Goal: Entertainment & Leisure: Consume media (video, audio)

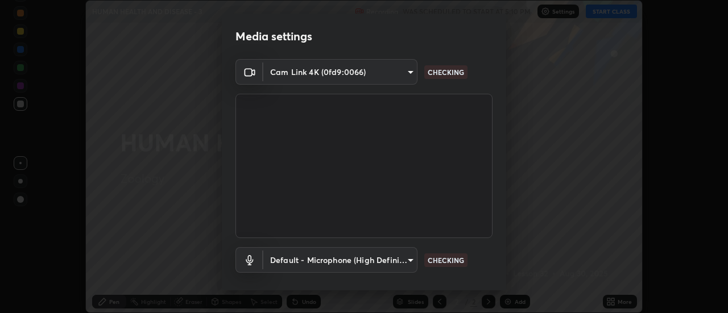
scroll to position [60, 0]
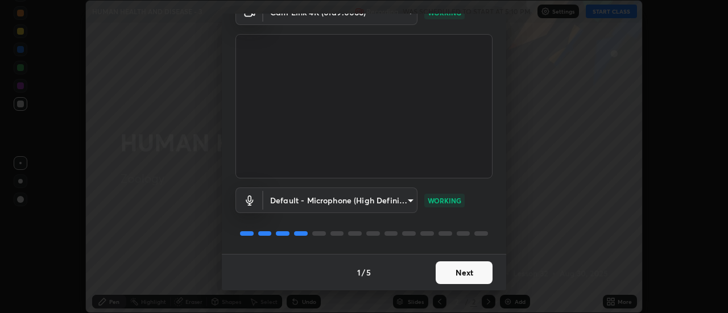
click at [471, 272] on button "Next" at bounding box center [463, 272] width 57 height 23
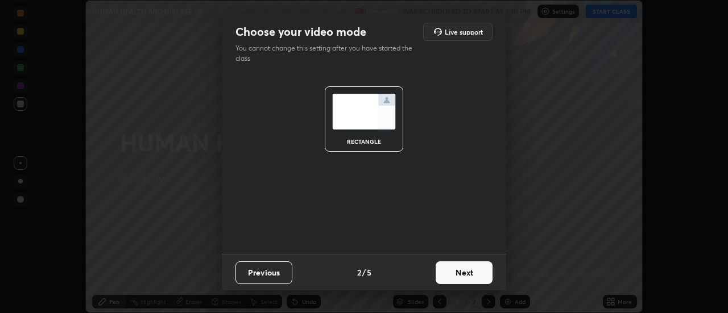
scroll to position [0, 0]
click at [474, 272] on button "Next" at bounding box center [463, 272] width 57 height 23
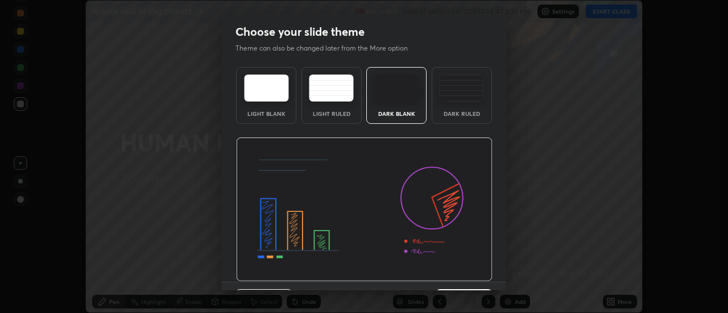
scroll to position [28, 0]
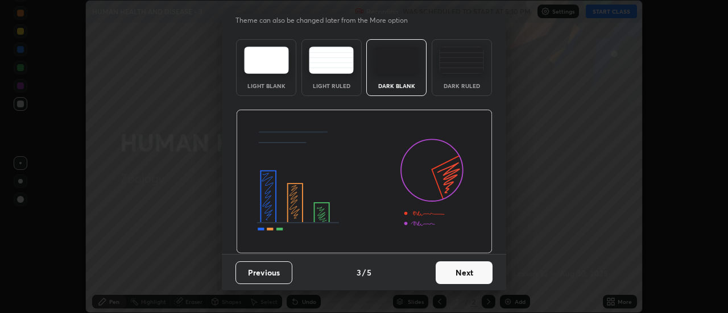
click at [470, 273] on button "Next" at bounding box center [463, 272] width 57 height 23
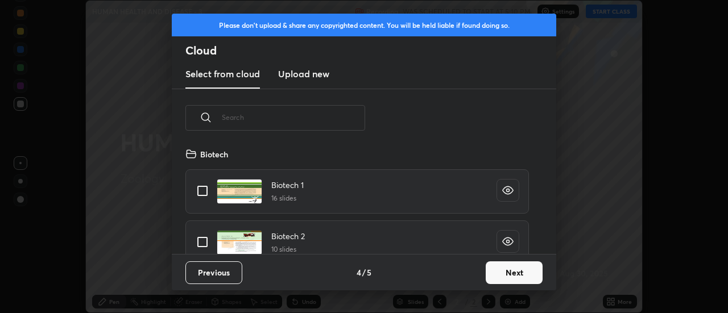
scroll to position [4, 6]
click at [512, 276] on button "Next" at bounding box center [513, 272] width 57 height 23
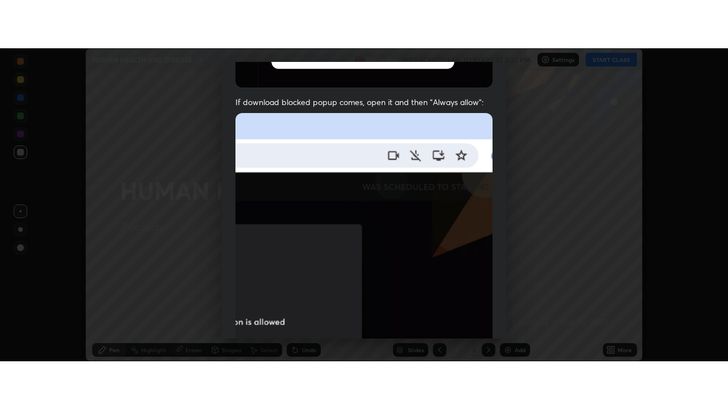
scroll to position [292, 0]
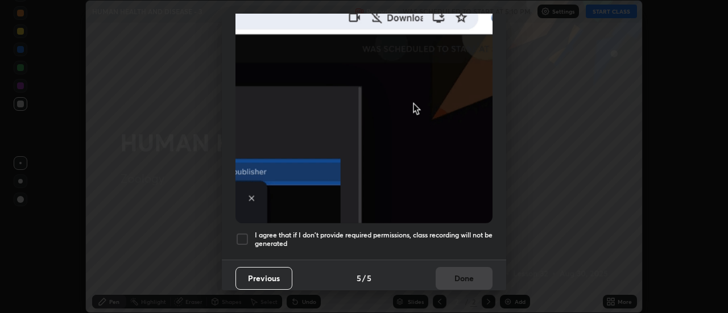
click at [462, 231] on h5 "I agree that if I don't provide required permissions, class recording will not …" at bounding box center [374, 240] width 238 height 18
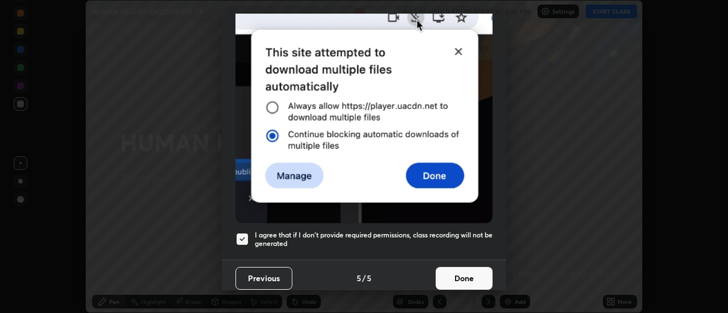
click at [471, 277] on button "Done" at bounding box center [463, 278] width 57 height 23
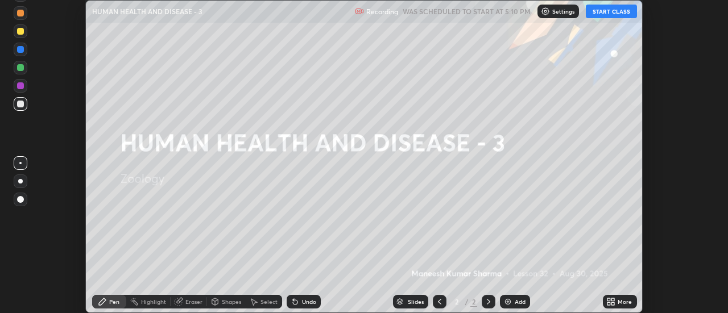
click at [606, 15] on button "START CLASS" at bounding box center [610, 12] width 51 height 14
click at [504, 296] on div "Add" at bounding box center [515, 302] width 30 height 14
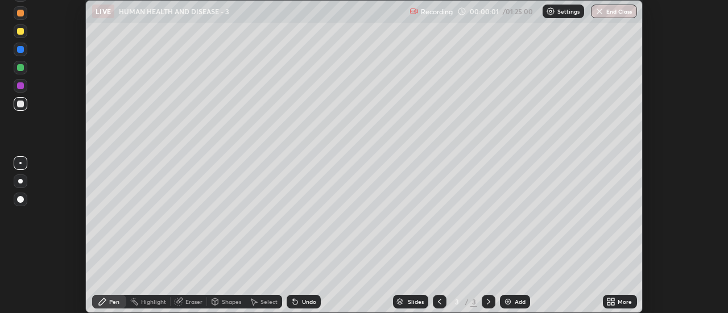
click at [610, 305] on icon at bounding box center [608, 303] width 3 height 3
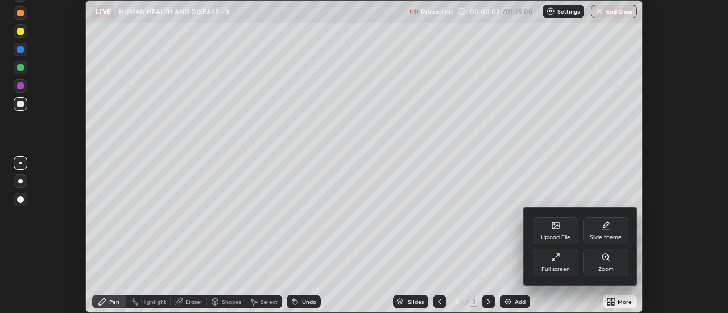
click at [555, 267] on div "Full screen" at bounding box center [555, 270] width 28 height 6
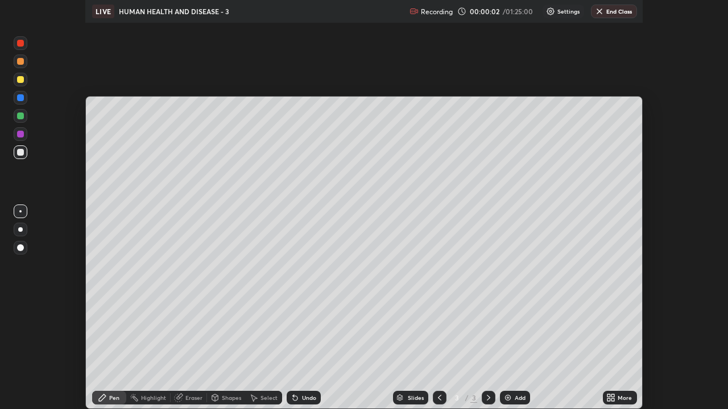
scroll to position [409, 728]
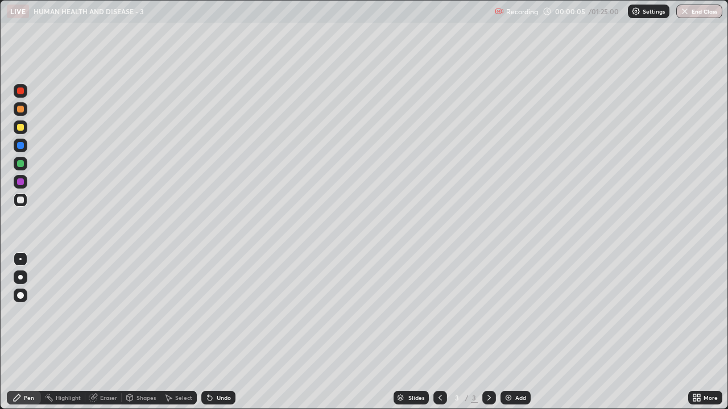
click at [26, 283] on div at bounding box center [21, 277] width 14 height 18
click at [25, 132] on div at bounding box center [21, 127] width 14 height 14
click at [26, 202] on div at bounding box center [21, 200] width 14 height 14
click at [510, 313] on img at bounding box center [508, 397] width 9 height 9
click at [24, 131] on div at bounding box center [21, 127] width 14 height 14
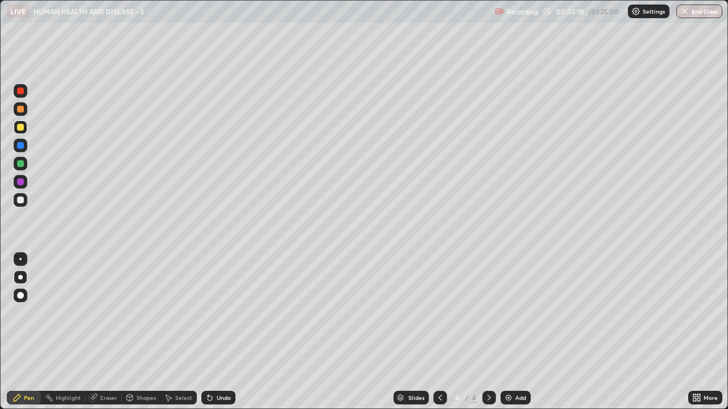
click at [26, 206] on div at bounding box center [21, 200] width 14 height 18
click at [25, 130] on div at bounding box center [21, 127] width 14 height 14
click at [25, 205] on div at bounding box center [21, 200] width 14 height 14
click at [27, 130] on div at bounding box center [21, 127] width 14 height 14
click at [222, 313] on div "Undo" at bounding box center [224, 398] width 14 height 6
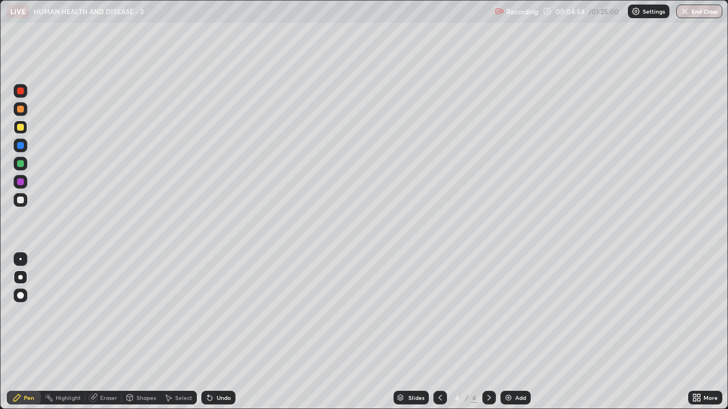
click at [222, 313] on div "Undo" at bounding box center [218, 398] width 34 height 14
click at [221, 313] on div "Undo" at bounding box center [218, 398] width 34 height 14
click at [509, 313] on img at bounding box center [508, 397] width 9 height 9
click at [27, 202] on div at bounding box center [21, 200] width 14 height 14
click at [146, 313] on div "Shapes" at bounding box center [145, 398] width 19 height 6
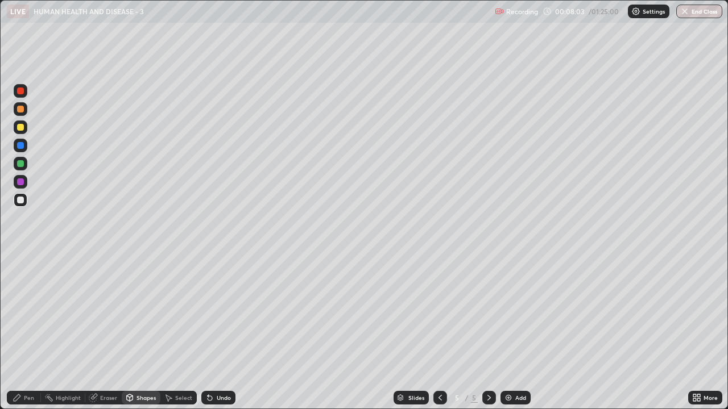
click at [31, 313] on div "Pen" at bounding box center [29, 398] width 10 height 6
click at [438, 313] on icon at bounding box center [439, 398] width 3 height 6
click at [487, 313] on icon at bounding box center [488, 398] width 3 height 6
click at [510, 313] on img at bounding box center [508, 397] width 9 height 9
click at [438, 313] on icon at bounding box center [439, 398] width 3 height 6
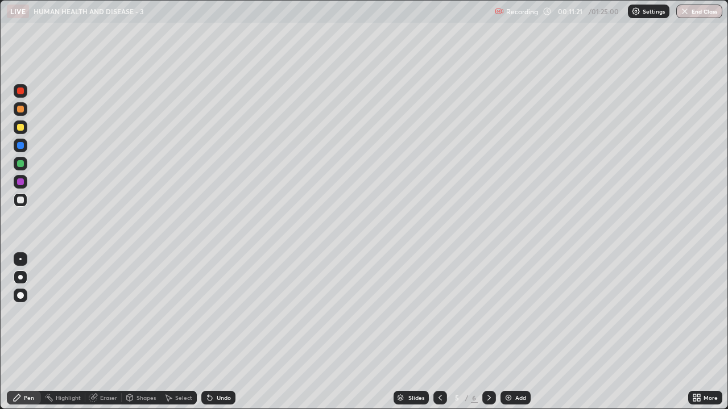
click at [439, 313] on icon at bounding box center [439, 397] width 9 height 9
click at [489, 313] on icon at bounding box center [488, 397] width 9 height 9
click at [487, 313] on icon at bounding box center [488, 397] width 9 height 9
click at [511, 313] on img at bounding box center [508, 397] width 9 height 9
click at [26, 130] on div at bounding box center [21, 127] width 14 height 14
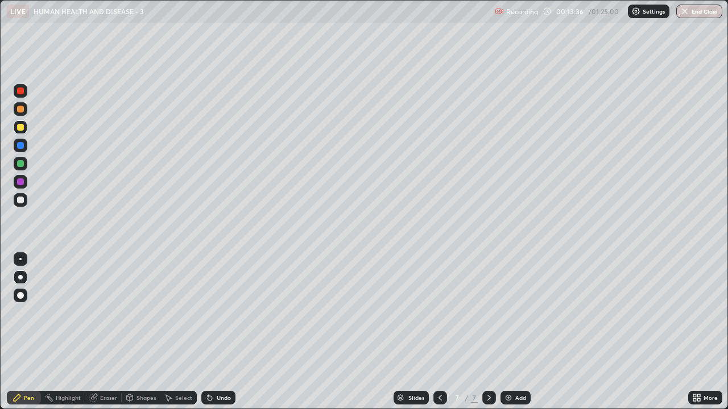
click at [26, 199] on div at bounding box center [21, 200] width 14 height 14
click at [26, 131] on div at bounding box center [21, 127] width 14 height 14
click at [106, 313] on div "Eraser" at bounding box center [108, 398] width 17 height 6
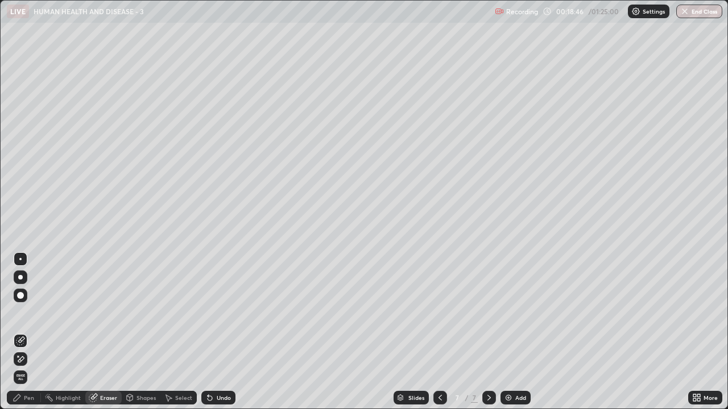
click at [33, 313] on div "Pen" at bounding box center [29, 398] width 10 height 6
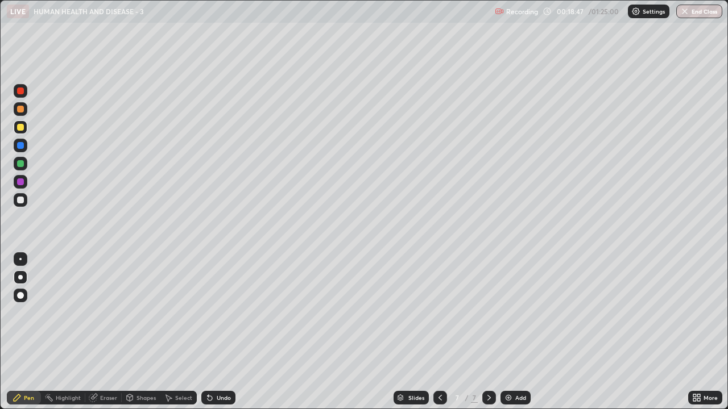
click at [26, 95] on div at bounding box center [21, 91] width 14 height 18
click at [24, 205] on div at bounding box center [21, 200] width 14 height 14
click at [513, 313] on div "Add" at bounding box center [515, 398] width 30 height 14
click at [26, 132] on div at bounding box center [21, 127] width 14 height 14
click at [145, 313] on div "Shapes" at bounding box center [145, 398] width 19 height 6
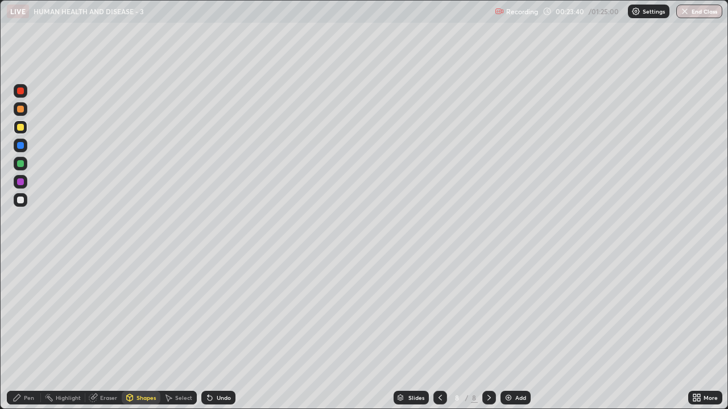
click at [26, 202] on div at bounding box center [21, 200] width 14 height 14
click at [32, 313] on div "Pen" at bounding box center [29, 398] width 10 height 6
click at [508, 313] on img at bounding box center [508, 397] width 9 height 9
click at [182, 313] on div "Select" at bounding box center [183, 398] width 17 height 6
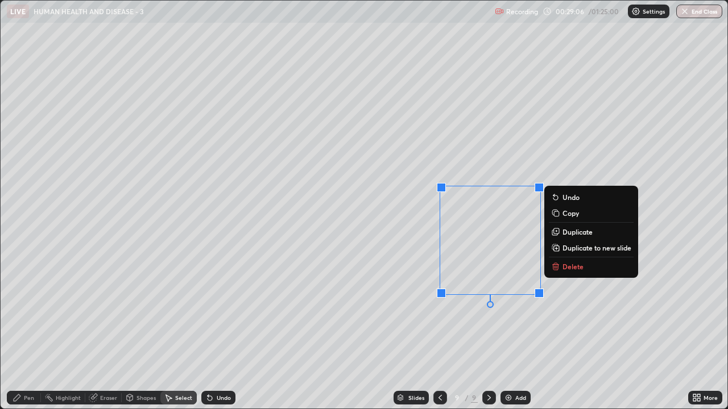
click at [576, 267] on p "Delete" at bounding box center [572, 266] width 21 height 9
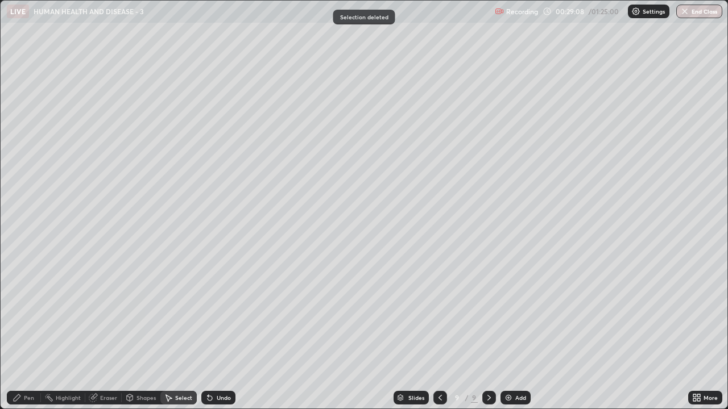
click at [33, 313] on div "Pen" at bounding box center [29, 398] width 10 height 6
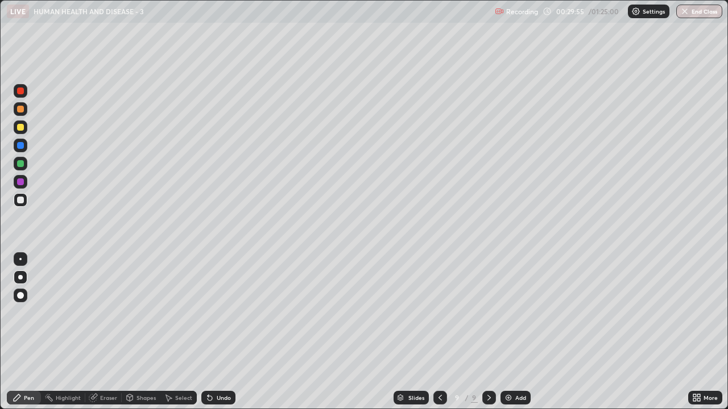
click at [25, 132] on div at bounding box center [21, 127] width 14 height 14
click at [26, 205] on div at bounding box center [21, 200] width 14 height 14
click at [439, 313] on icon at bounding box center [439, 397] width 9 height 9
click at [520, 313] on div "Add" at bounding box center [520, 398] width 11 height 6
click at [24, 130] on div at bounding box center [21, 127] width 14 height 14
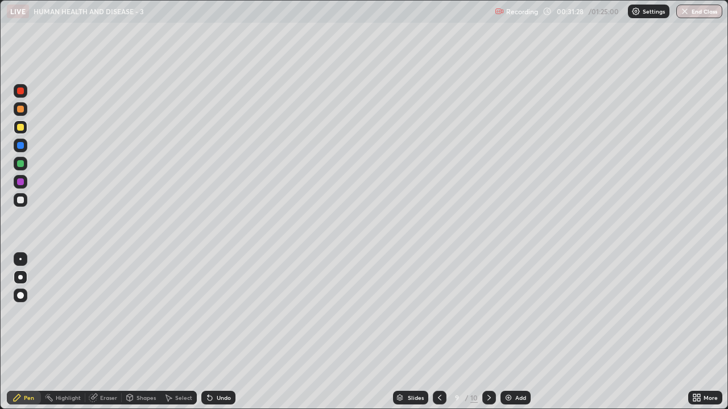
click at [27, 203] on div at bounding box center [21, 200] width 14 height 14
click at [21, 163] on div at bounding box center [20, 163] width 7 height 7
click at [25, 204] on div at bounding box center [21, 200] width 14 height 14
click at [21, 128] on div at bounding box center [20, 127] width 7 height 7
click at [110, 313] on div "Eraser" at bounding box center [108, 398] width 17 height 6
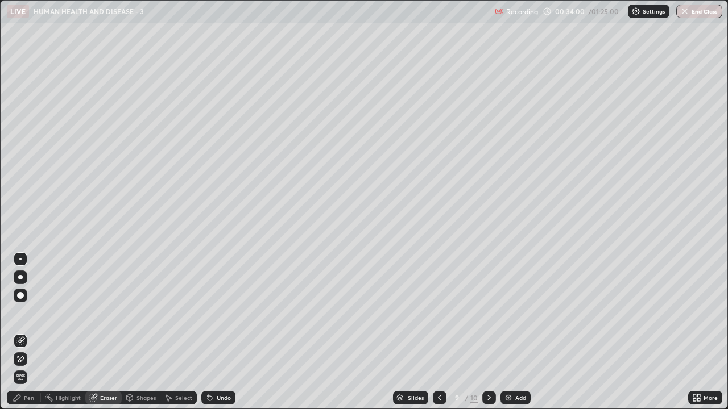
click at [40, 313] on div "Pen" at bounding box center [24, 398] width 34 height 14
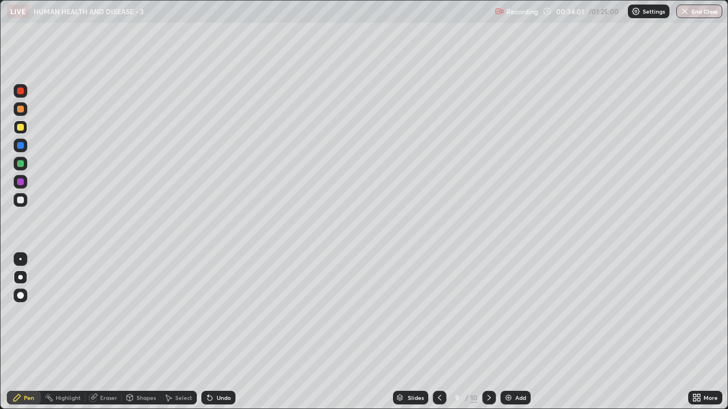
click at [25, 205] on div at bounding box center [21, 200] width 14 height 14
click at [439, 313] on icon at bounding box center [439, 398] width 3 height 6
click at [487, 313] on icon at bounding box center [488, 397] width 9 height 9
click at [510, 313] on div "Add" at bounding box center [515, 398] width 30 height 14
click at [24, 130] on div at bounding box center [21, 127] width 14 height 14
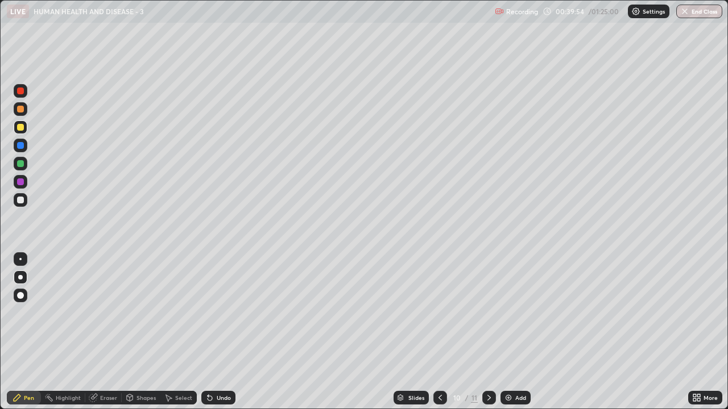
click at [148, 313] on div "Shapes" at bounding box center [141, 398] width 39 height 14
click at [26, 202] on div at bounding box center [21, 200] width 14 height 14
click at [36, 313] on div "Pen" at bounding box center [24, 398] width 34 height 14
click at [510, 313] on img at bounding box center [508, 397] width 9 height 9
click at [439, 313] on icon at bounding box center [439, 397] width 9 height 9
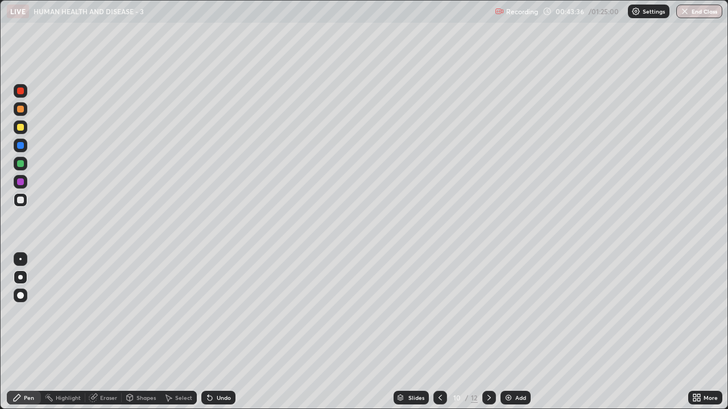
click at [519, 313] on div "Add" at bounding box center [520, 398] width 11 height 6
click at [440, 313] on icon at bounding box center [439, 397] width 9 height 9
click at [439, 313] on icon at bounding box center [439, 397] width 9 height 9
click at [440, 313] on icon at bounding box center [439, 397] width 9 height 9
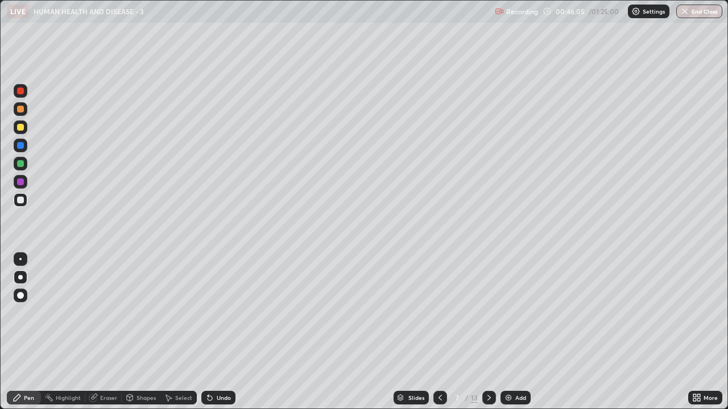
click at [486, 313] on icon at bounding box center [488, 397] width 9 height 9
click at [517, 313] on div "Add" at bounding box center [520, 398] width 11 height 6
click at [440, 313] on icon at bounding box center [439, 397] width 9 height 9
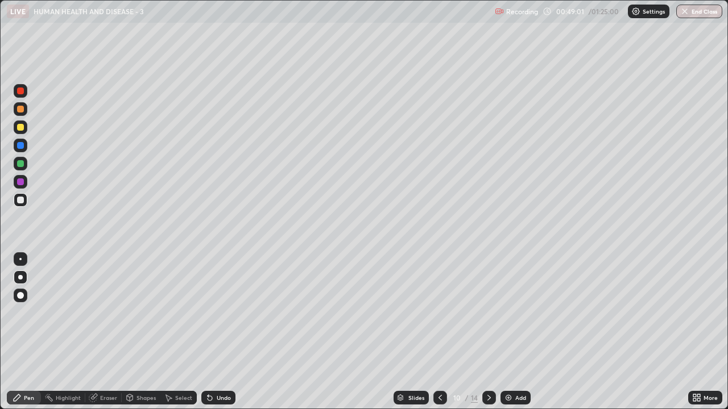
click at [438, 313] on icon at bounding box center [439, 397] width 9 height 9
click at [439, 313] on icon at bounding box center [439, 397] width 9 height 9
click at [438, 313] on icon at bounding box center [439, 397] width 9 height 9
click at [438, 313] on icon at bounding box center [439, 398] width 3 height 6
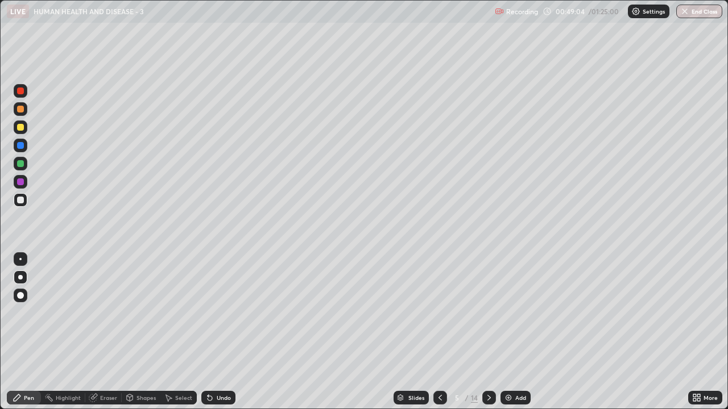
click at [440, 313] on icon at bounding box center [439, 398] width 3 height 6
click at [488, 313] on icon at bounding box center [488, 397] width 9 height 9
click at [489, 313] on icon at bounding box center [488, 397] width 9 height 9
click at [488, 313] on icon at bounding box center [488, 397] width 9 height 9
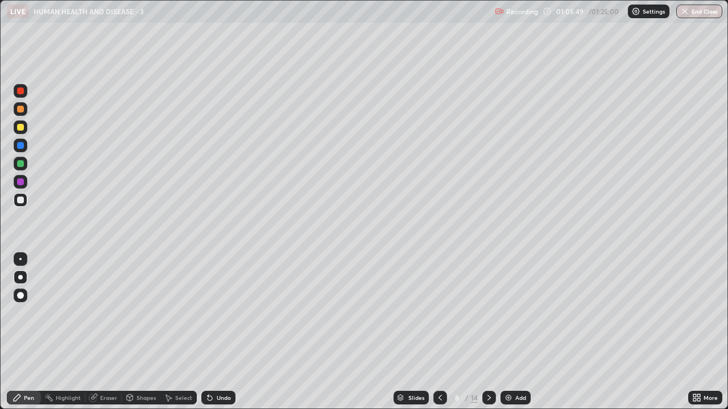
click at [488, 313] on icon at bounding box center [488, 397] width 9 height 9
click at [487, 313] on icon at bounding box center [488, 398] width 3 height 6
click at [488, 313] on icon at bounding box center [488, 397] width 9 height 9
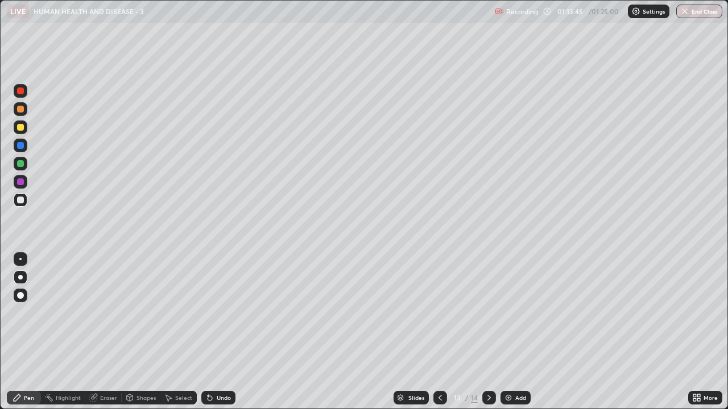
click at [486, 313] on icon at bounding box center [488, 397] width 9 height 9
click at [487, 313] on icon at bounding box center [488, 397] width 9 height 9
click at [440, 313] on icon at bounding box center [439, 397] width 9 height 9
click at [439, 313] on icon at bounding box center [439, 397] width 9 height 9
click at [438, 313] on icon at bounding box center [439, 398] width 3 height 6
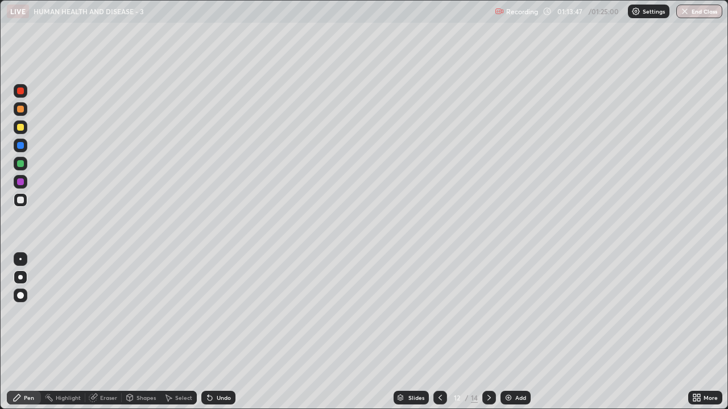
click at [439, 313] on icon at bounding box center [439, 397] width 9 height 9
click at [697, 7] on button "End Class" at bounding box center [699, 12] width 46 height 14
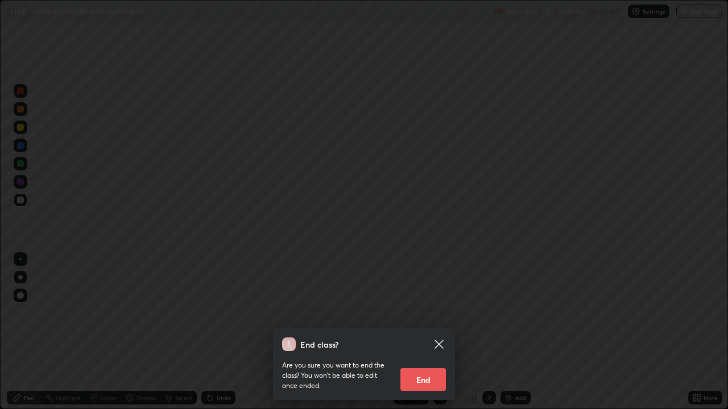
click at [413, 313] on button "End" at bounding box center [422, 379] width 45 height 23
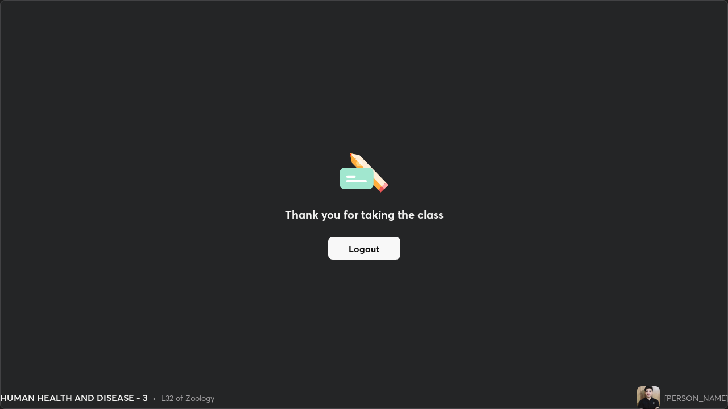
scroll to position [409, 728]
click at [368, 249] on button "Logout" at bounding box center [364, 248] width 72 height 23
